Goal: Navigation & Orientation: Understand site structure

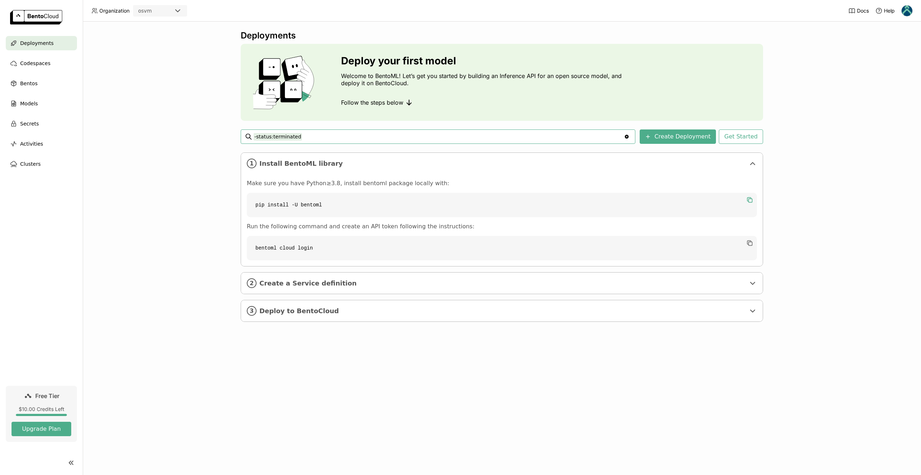
click at [750, 200] on icon "button" at bounding box center [749, 199] width 7 height 7
click at [47, 66] on div "Codespaces" at bounding box center [41, 63] width 71 height 14
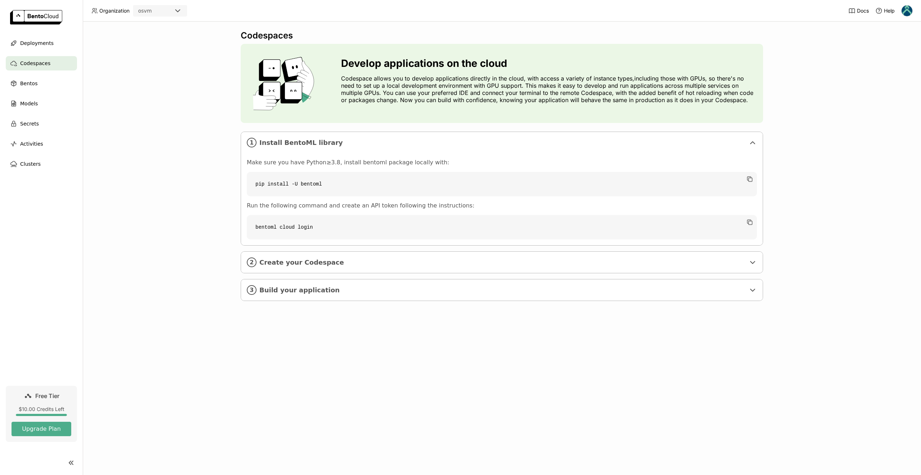
click at [127, 295] on div "Codespaces Develop applications on the cloud Codespace allows you to develop ap…" at bounding box center [502, 248] width 838 height 453
click at [284, 291] on span "Build your application" at bounding box center [502, 290] width 486 height 8
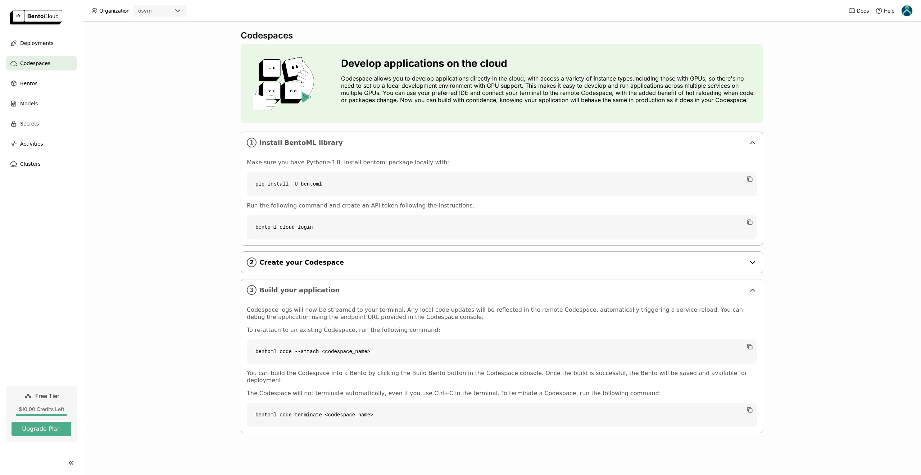
click at [292, 265] on span "Create your Codespace" at bounding box center [502, 263] width 486 height 8
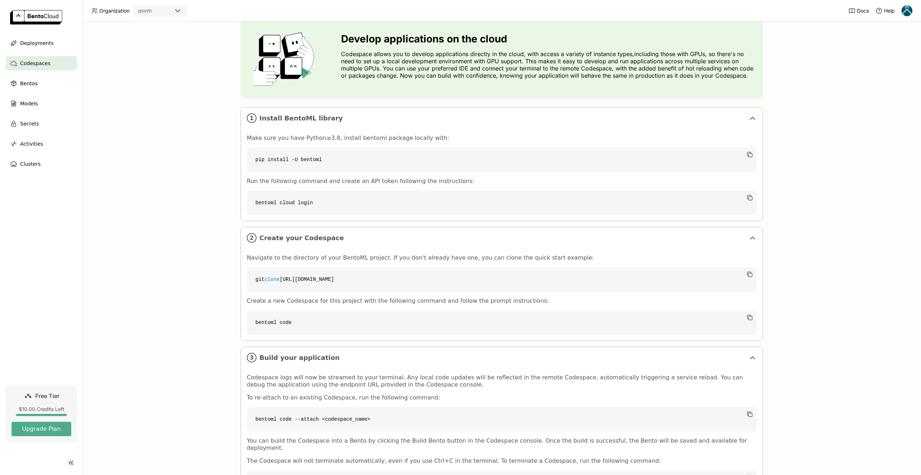
scroll to position [63, 0]
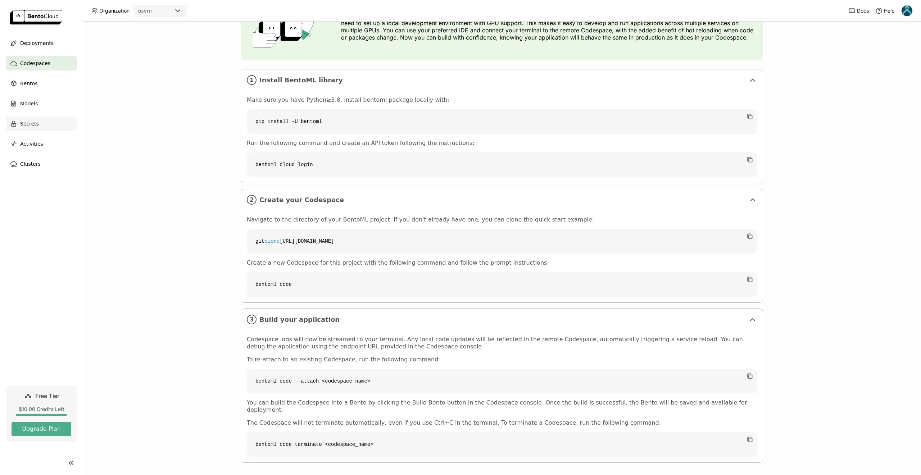
click at [44, 128] on div "Secrets" at bounding box center [41, 124] width 71 height 14
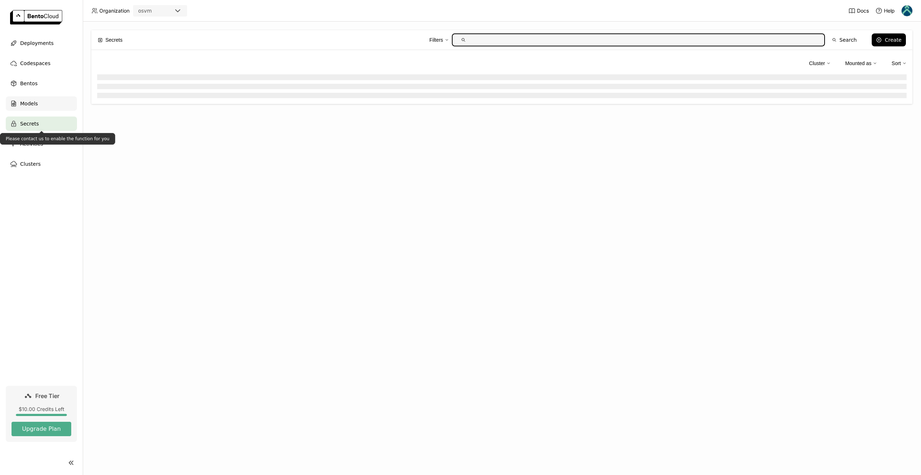
click at [44, 108] on div "Models" at bounding box center [41, 103] width 71 height 14
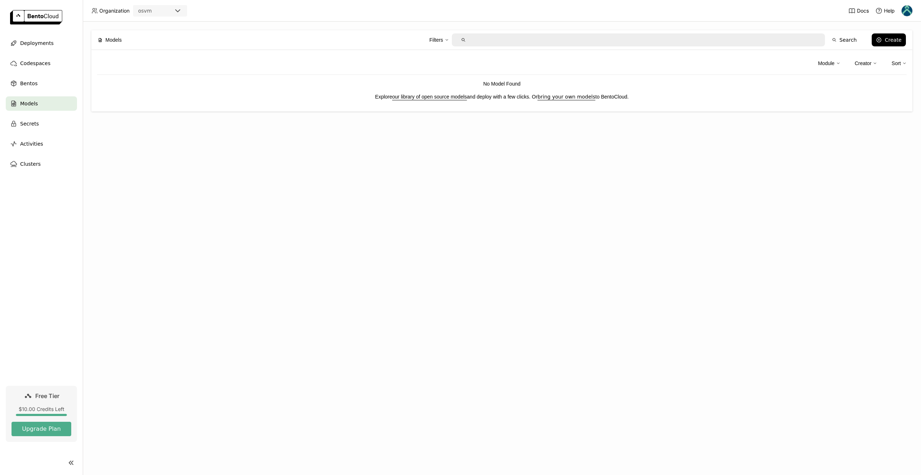
click at [432, 94] on link "our library of open source models" at bounding box center [429, 97] width 75 height 6
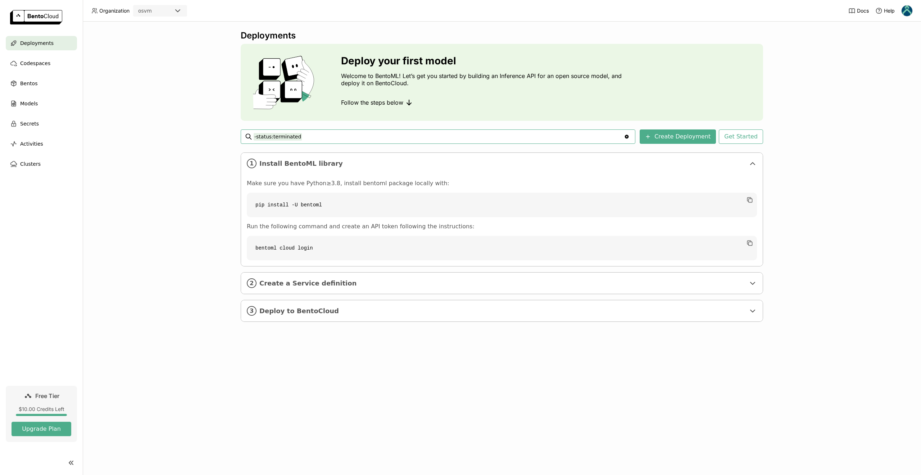
click at [154, 12] on div "osvm" at bounding box center [154, 11] width 40 height 10
click at [41, 67] on span "Codespaces" at bounding box center [35, 63] width 30 height 9
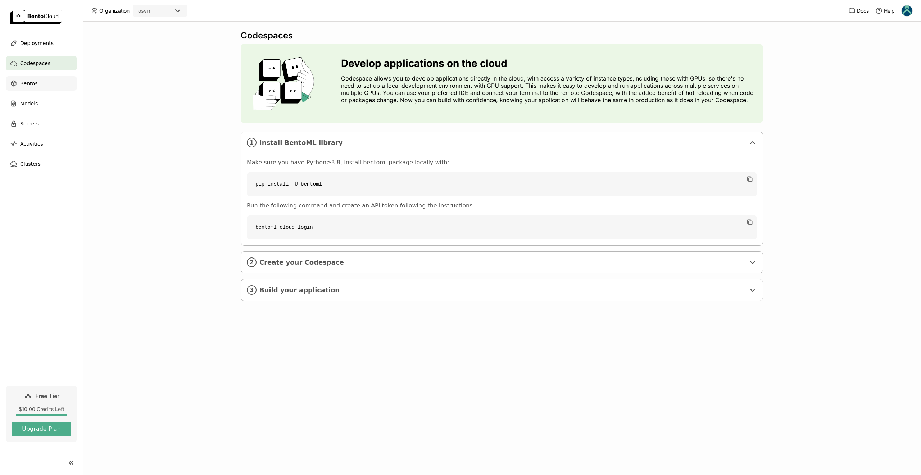
click at [41, 81] on div "Bentos" at bounding box center [41, 83] width 71 height 14
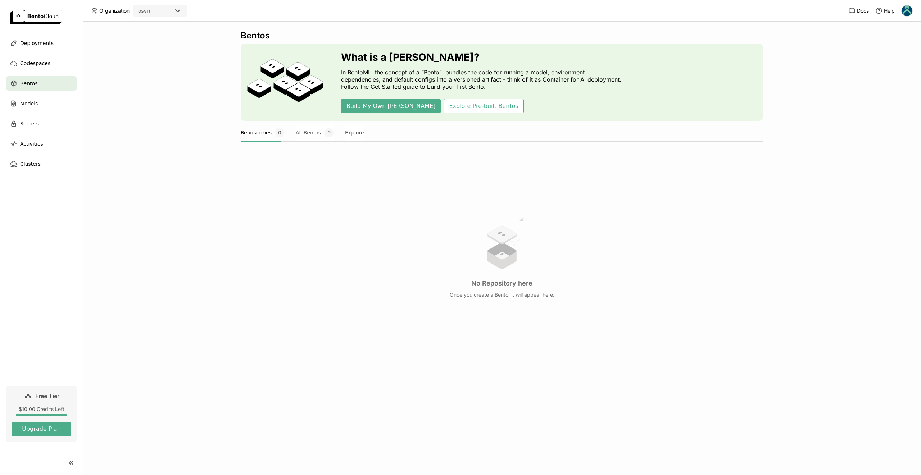
click at [36, 95] on ul "Deployments Codespaces Bentos Models Secrets Activities Clusters" at bounding box center [41, 103] width 83 height 135
click at [454, 120] on div "Bentos What is a [DEMOGRAPHIC_DATA]? In BentoML, the concept of a “Bento” bundl…" at bounding box center [502, 198] width 522 height 336
click at [455, 107] on button "Explore Pre-built Bentos" at bounding box center [483, 106] width 80 height 14
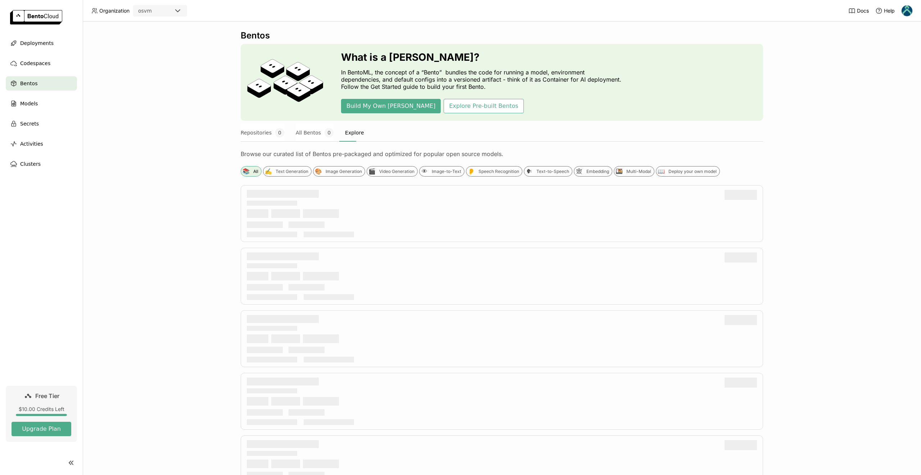
click at [197, 146] on div "Bentos What is a [DEMOGRAPHIC_DATA]? In BentoML, the concept of a “Bento” bundl…" at bounding box center [502, 248] width 838 height 453
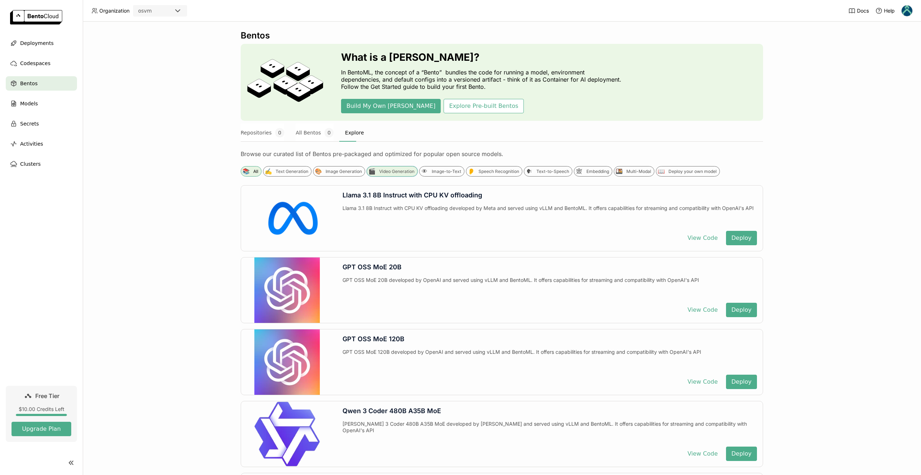
click at [379, 174] on div "Video Generation" at bounding box center [396, 172] width 35 height 6
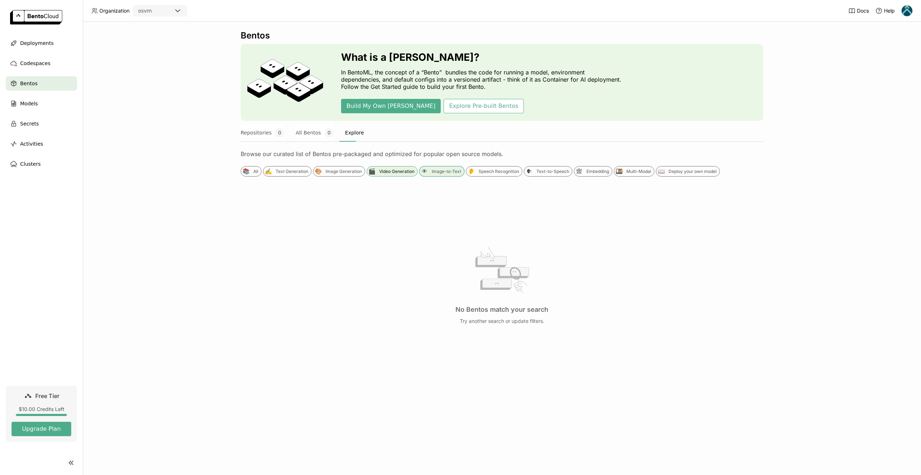
click at [431, 175] on div "👁 Image-to-Text" at bounding box center [441, 171] width 45 height 10
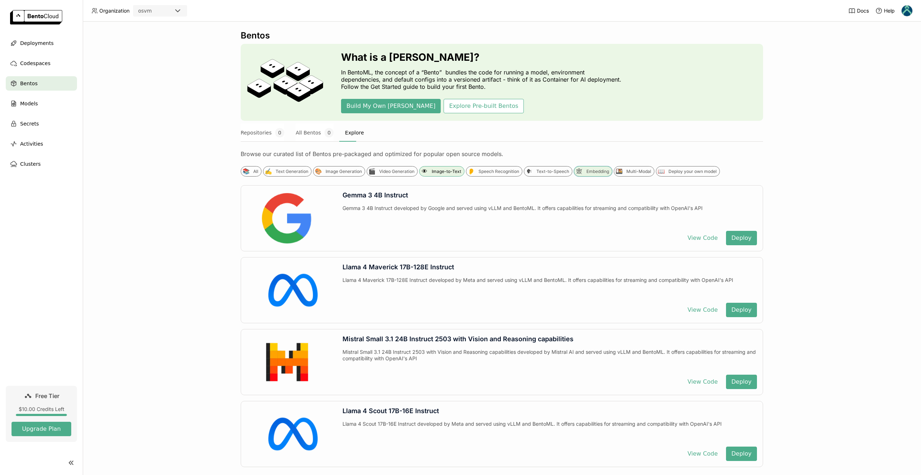
click at [589, 173] on div "Embedding" at bounding box center [597, 172] width 23 height 6
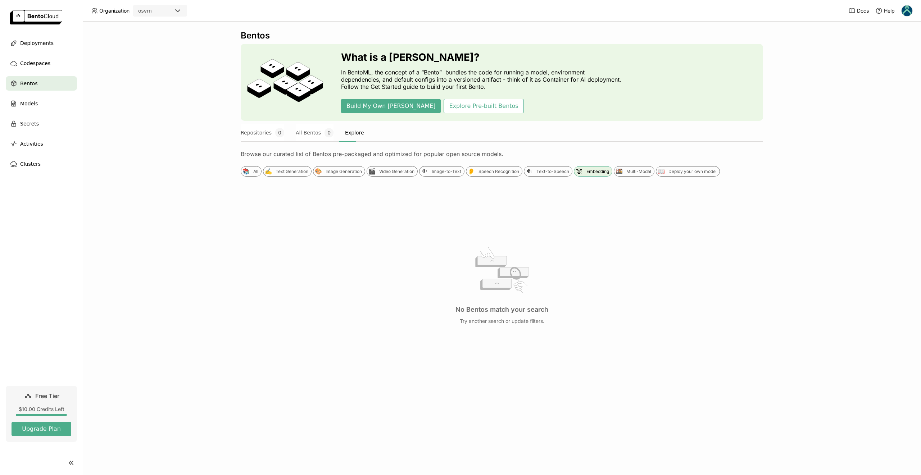
click at [284, 165] on div "Bentos What is a [DEMOGRAPHIC_DATA]? In BentoML, the concept of a “Bento” bundl…" at bounding box center [502, 211] width 522 height 362
click at [284, 169] on div "Text Generation" at bounding box center [291, 172] width 33 height 6
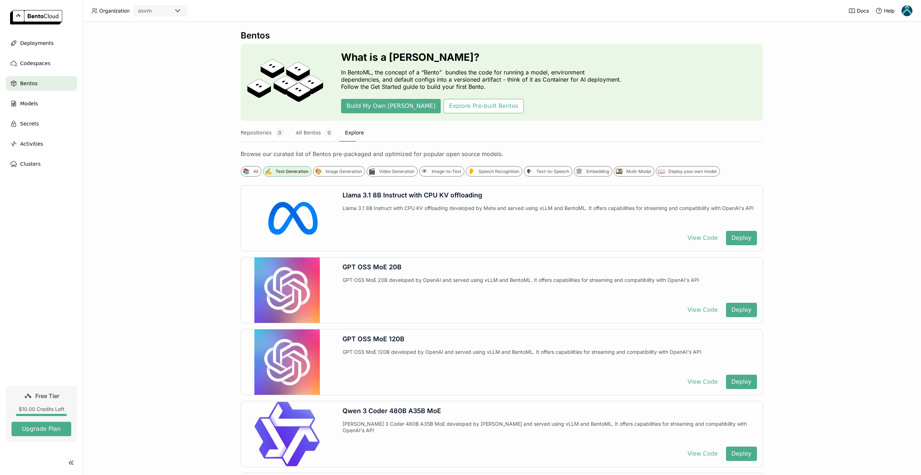
click at [181, 183] on div "Bentos What is a [DEMOGRAPHIC_DATA]? In BentoML, the concept of a “Bento” bundl…" at bounding box center [502, 248] width 838 height 453
click at [182, 183] on div "Bentos What is a [DEMOGRAPHIC_DATA]? In BentoML, the concept of a “Bento” bundl…" at bounding box center [502, 248] width 838 height 453
click at [183, 183] on div "Bentos What is a [DEMOGRAPHIC_DATA]? In BentoML, the concept of a “Bento” bundl…" at bounding box center [502, 248] width 838 height 453
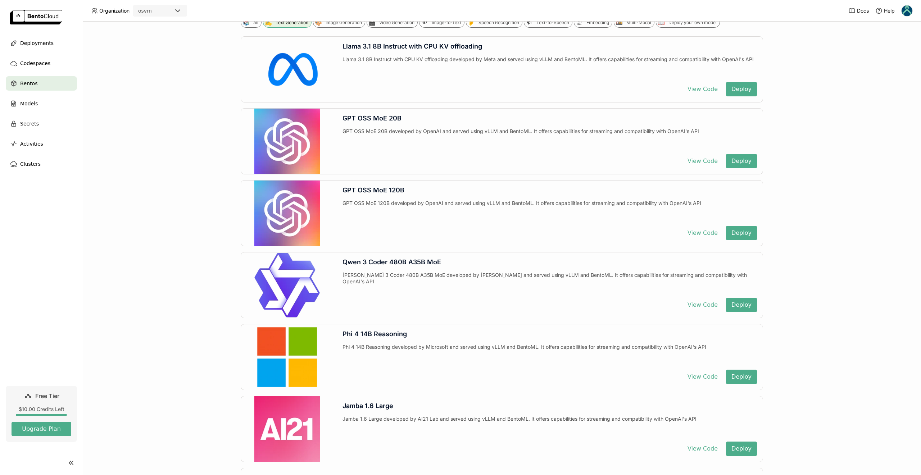
scroll to position [173, 0]
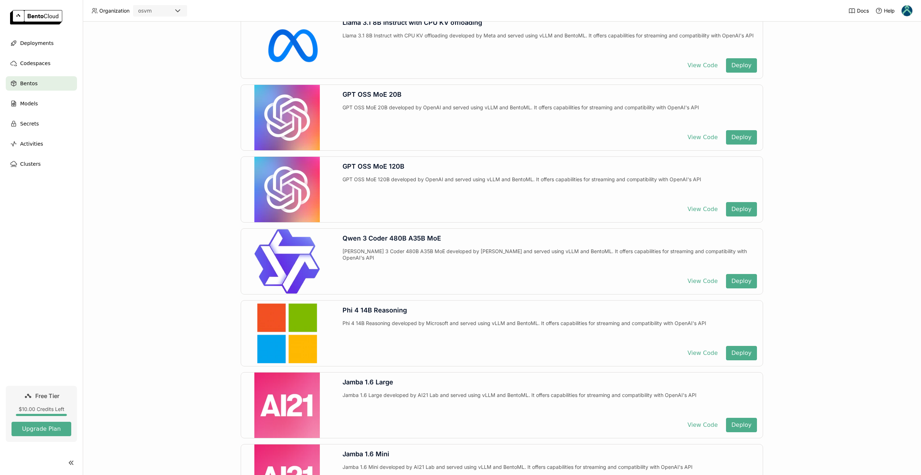
click at [187, 184] on div "Bentos What is a [DEMOGRAPHIC_DATA]? In BentoML, the concept of a “Bento” bundl…" at bounding box center [502, 248] width 838 height 453
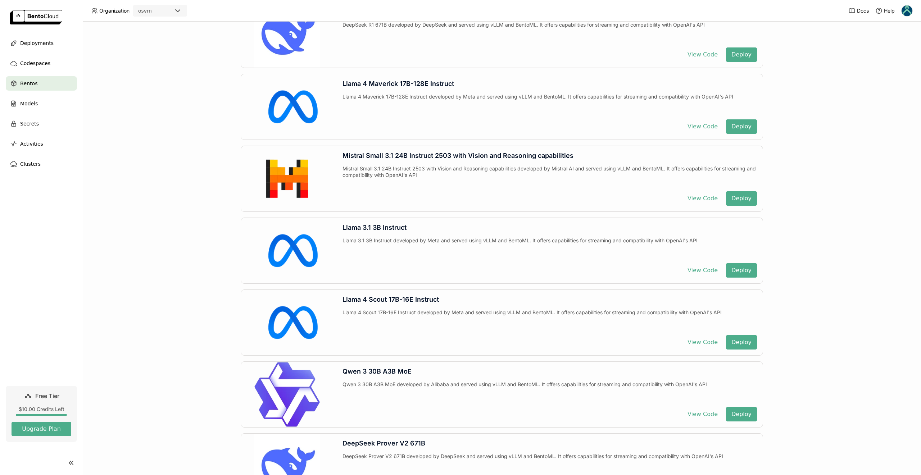
scroll to position [1599, 0]
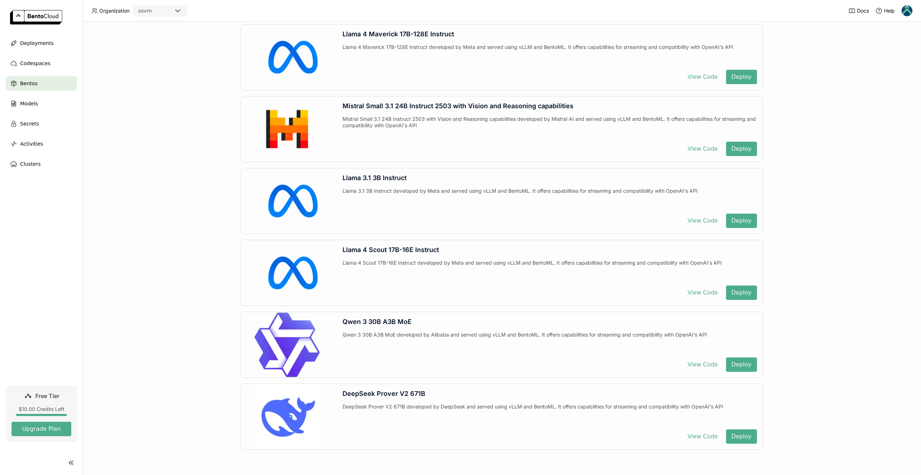
click at [28, 155] on ul "Deployments Codespaces Bentos Models Secrets Activities Clusters" at bounding box center [41, 103] width 83 height 135
click at [29, 159] on div "Clusters" at bounding box center [41, 164] width 71 height 14
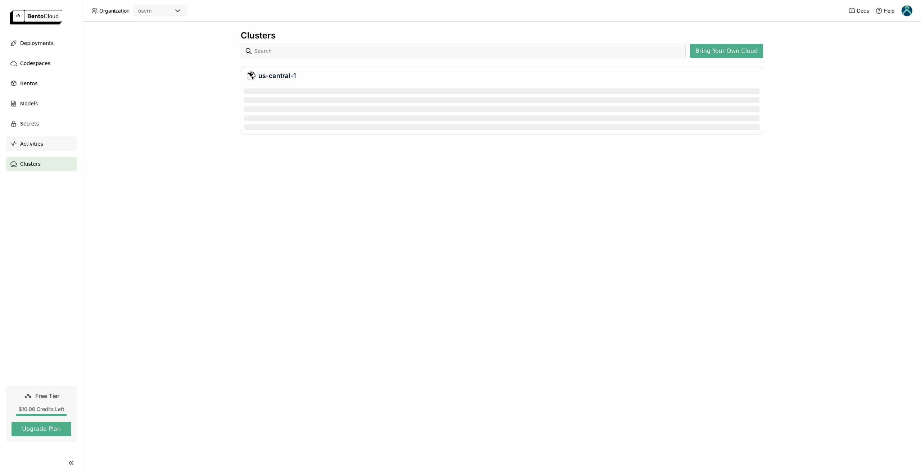
click at [29, 150] on div "Activities" at bounding box center [41, 144] width 71 height 14
